Goal: Task Accomplishment & Management: Manage account settings

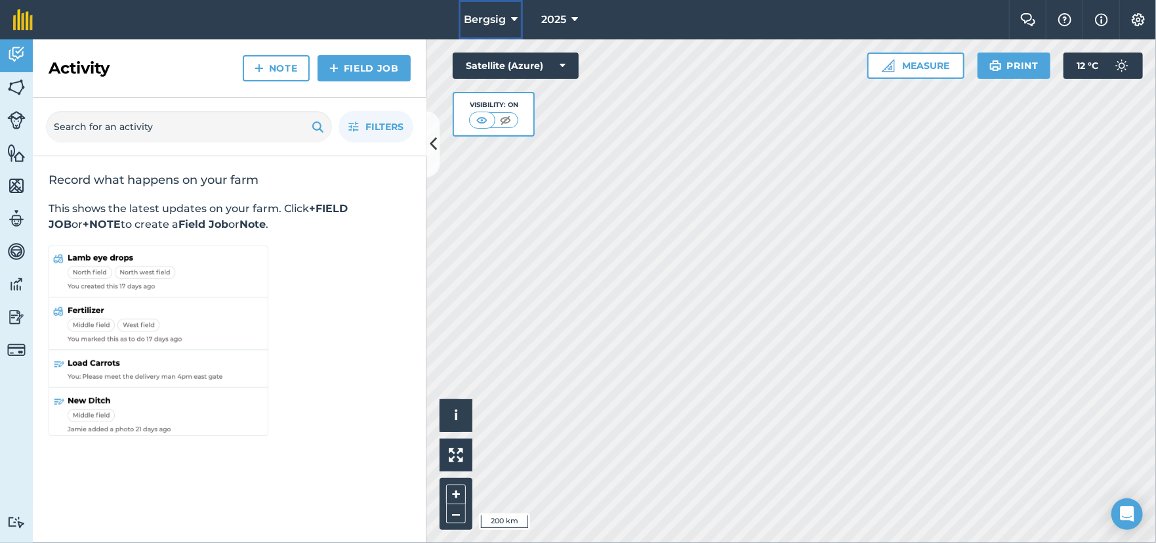
click at [501, 19] on span "Bergsig" at bounding box center [485, 20] width 42 height 16
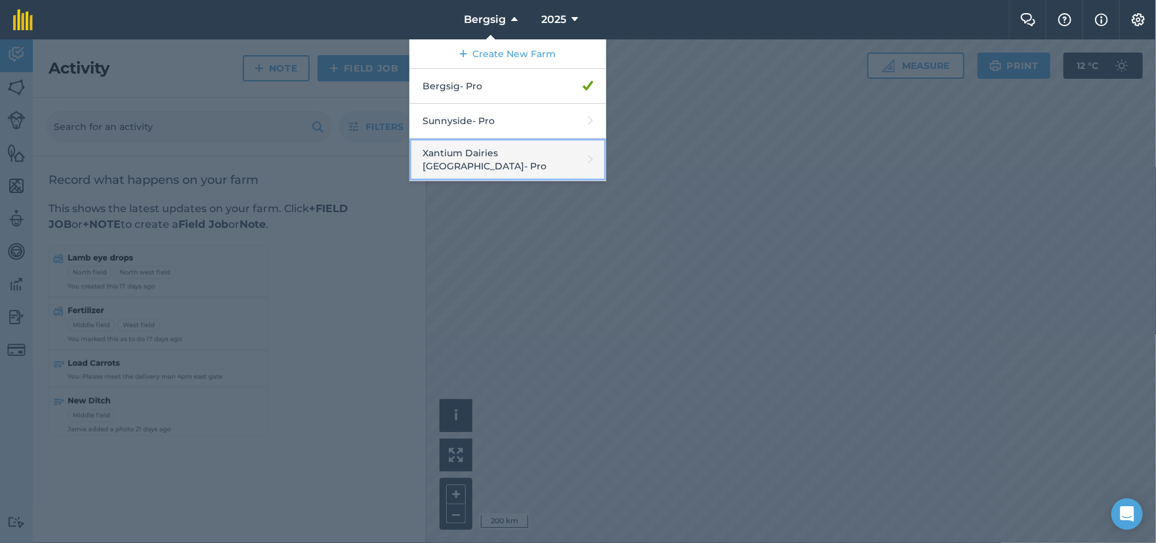
click at [471, 152] on link "Xantium Dairies Zambia - Pro" at bounding box center [508, 159] width 197 height 43
